Goal: Entertainment & Leisure: Consume media (video, audio)

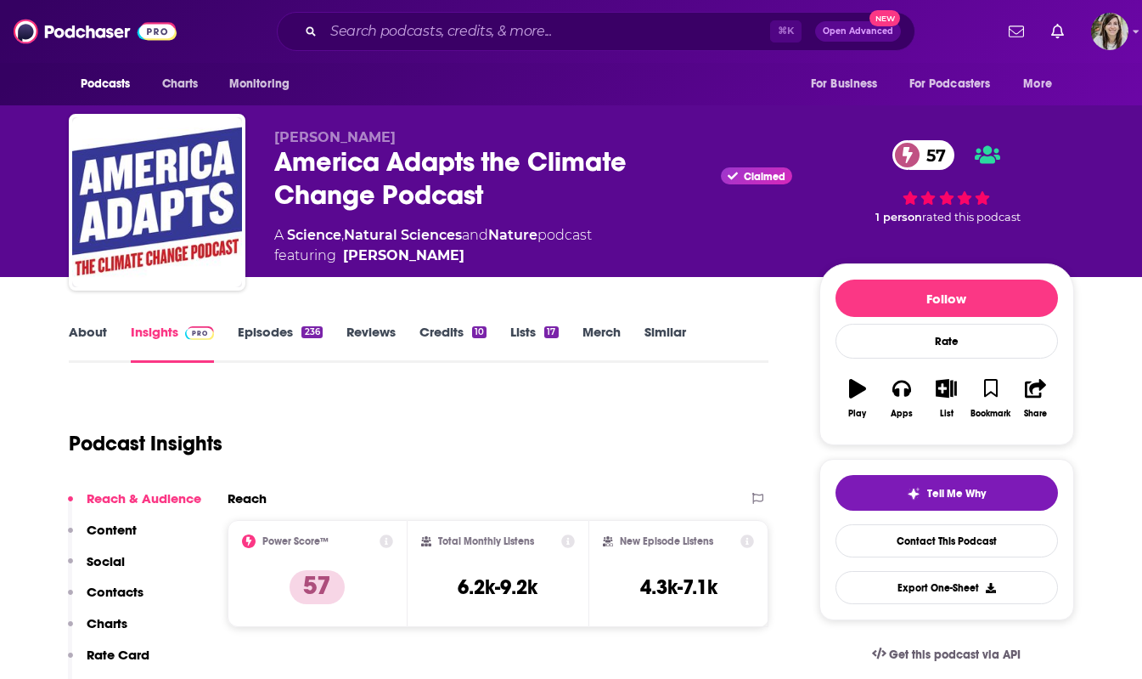
click at [84, 333] on link "About" at bounding box center [88, 343] width 38 height 39
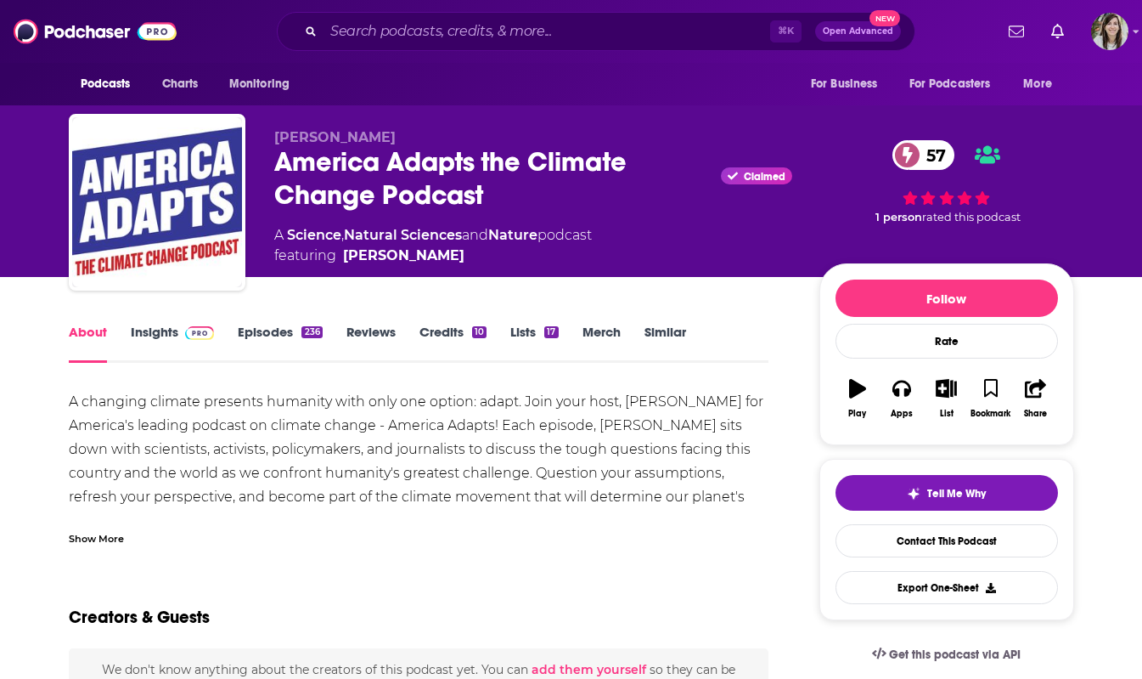
click at [93, 529] on div "Show More" at bounding box center [96, 537] width 55 height 16
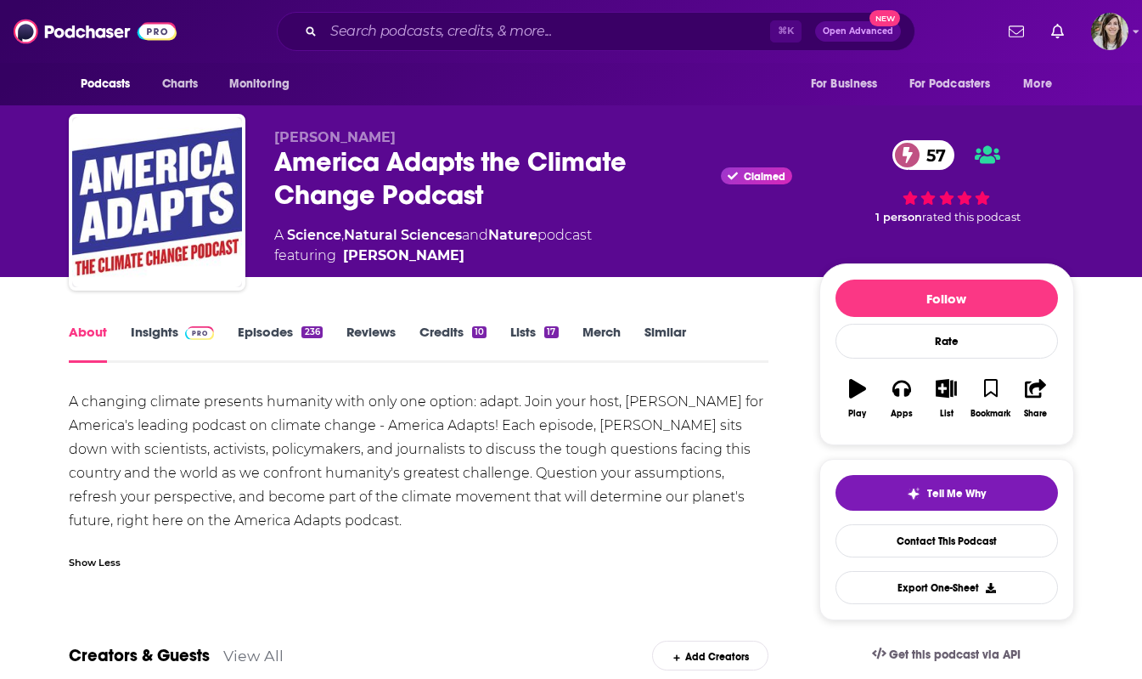
click at [262, 329] on link "Episodes 236" at bounding box center [280, 343] width 84 height 39
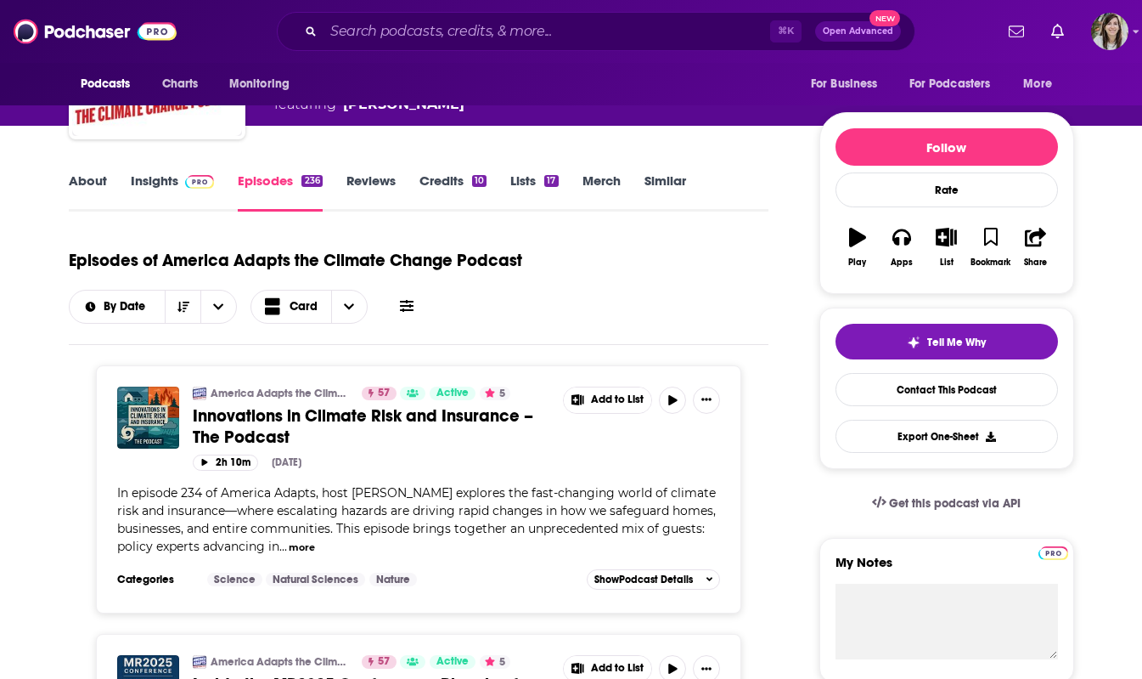
scroll to position [238, 0]
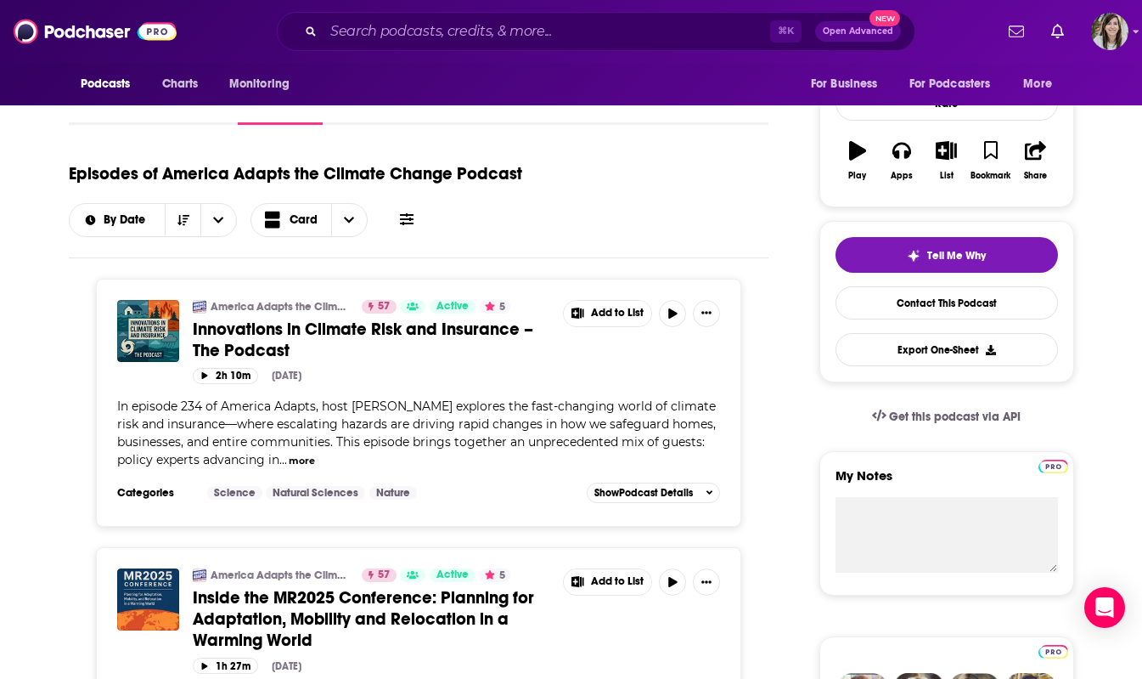
click at [359, 411] on div "In episode 234 of America Adapts, host [PERSON_NAME] explores the fast-changing…" at bounding box center [419, 432] width 604 height 71
click at [202, 372] on icon "button" at bounding box center [204, 375] width 6 height 7
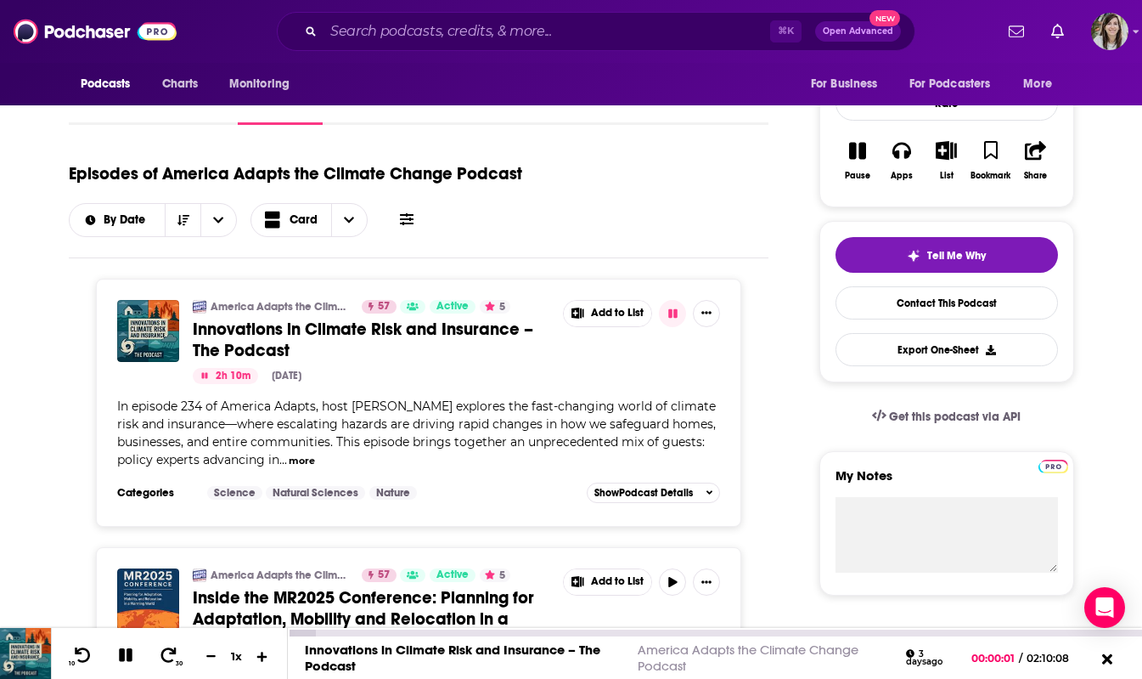
click at [262, 652] on icon at bounding box center [262, 656] width 10 height 10
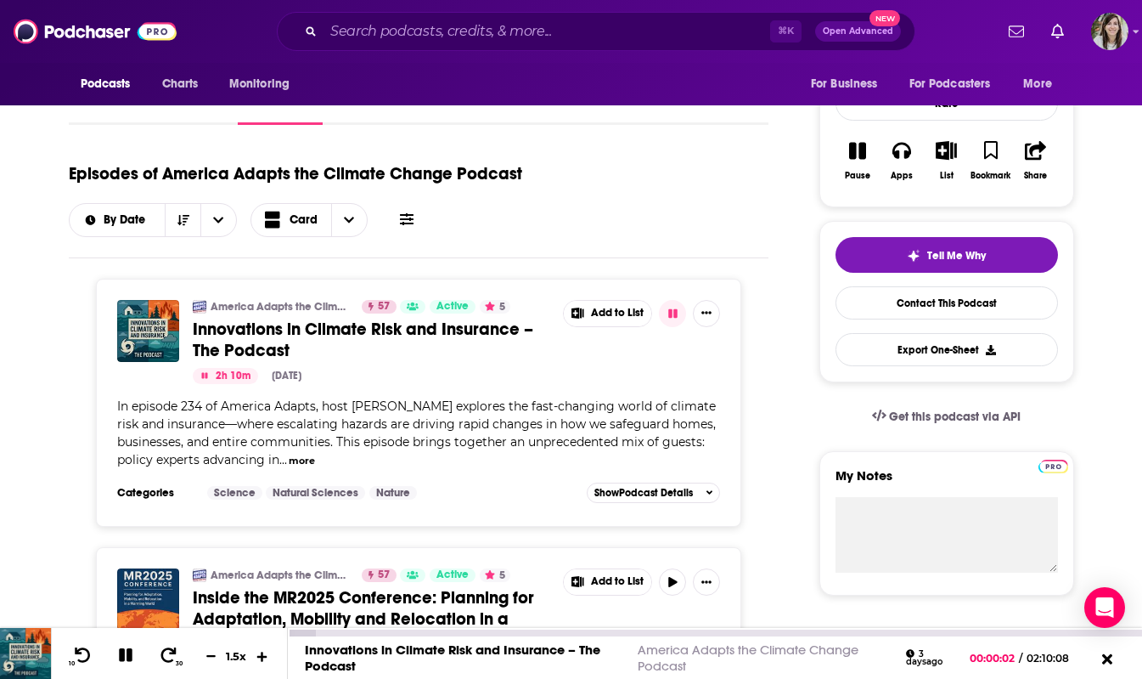
click at [262, 652] on icon at bounding box center [262, 656] width 10 height 10
click at [130, 662] on icon at bounding box center [126, 654] width 20 height 15
